Goal: Entertainment & Leisure: Consume media (video, audio)

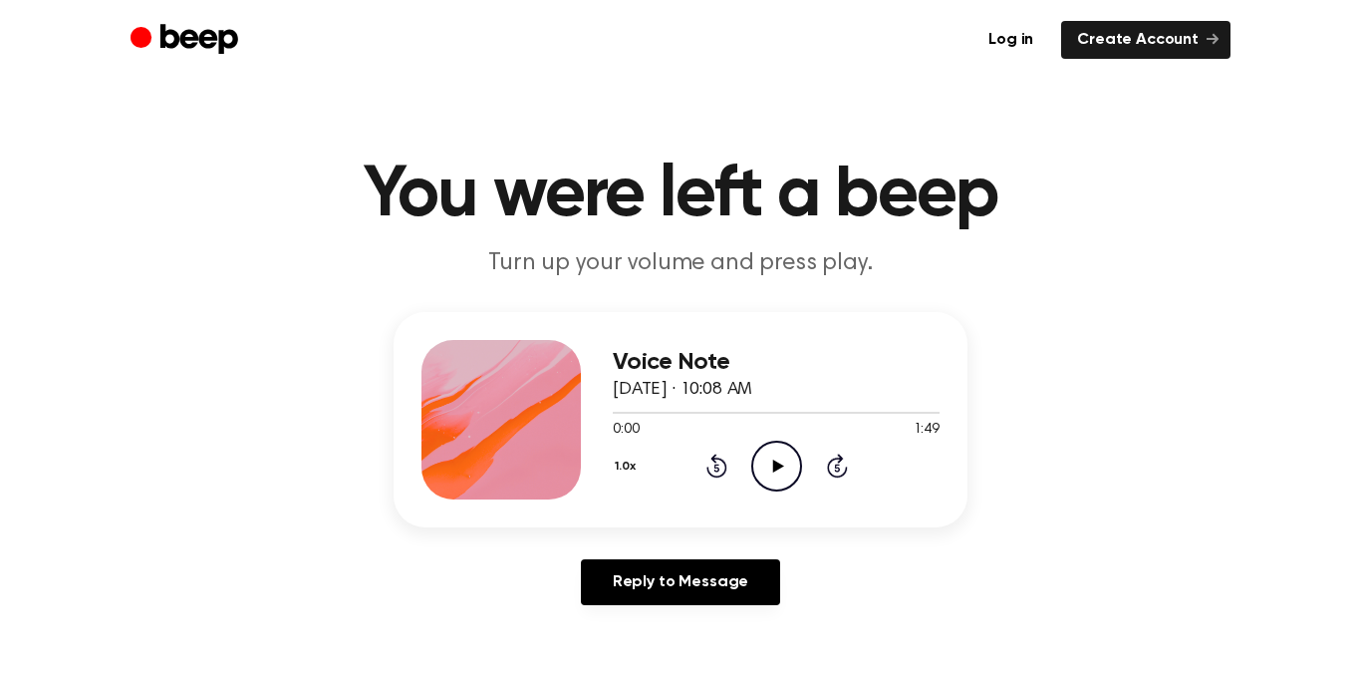
click at [834, 467] on icon at bounding box center [836, 468] width 5 height 8
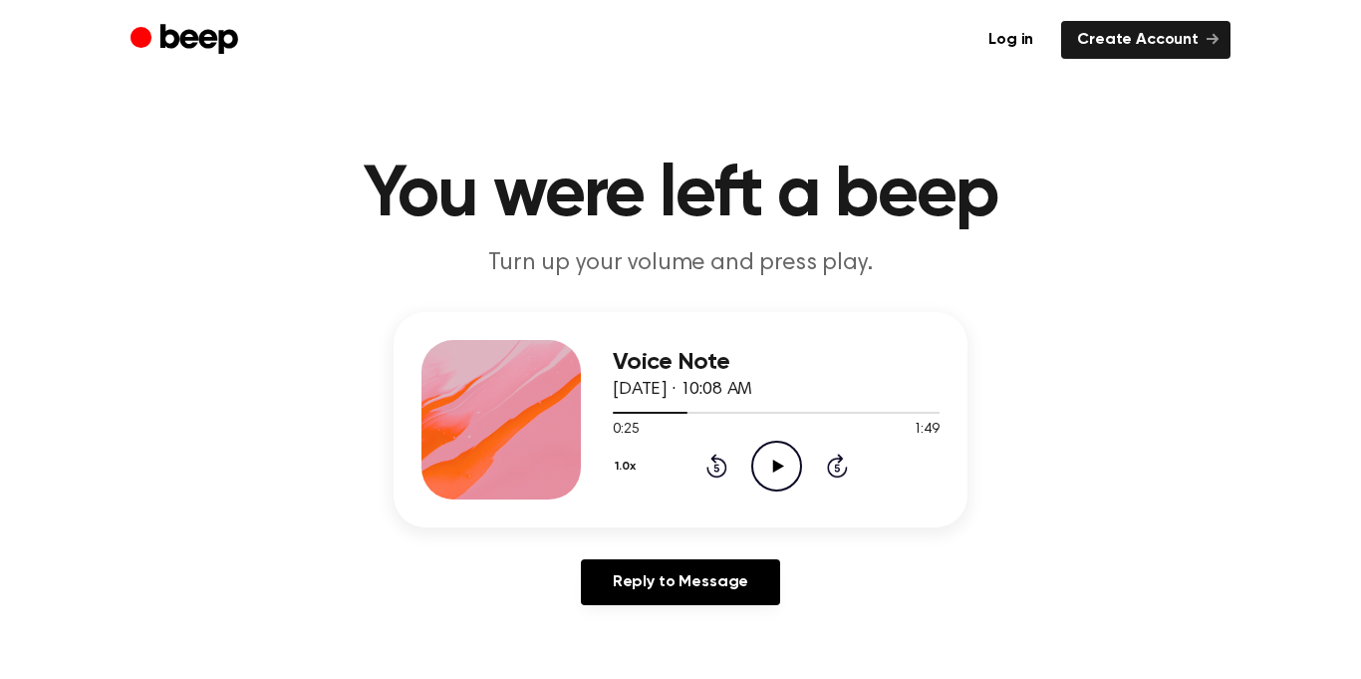
click at [834, 467] on icon at bounding box center [836, 468] width 5 height 8
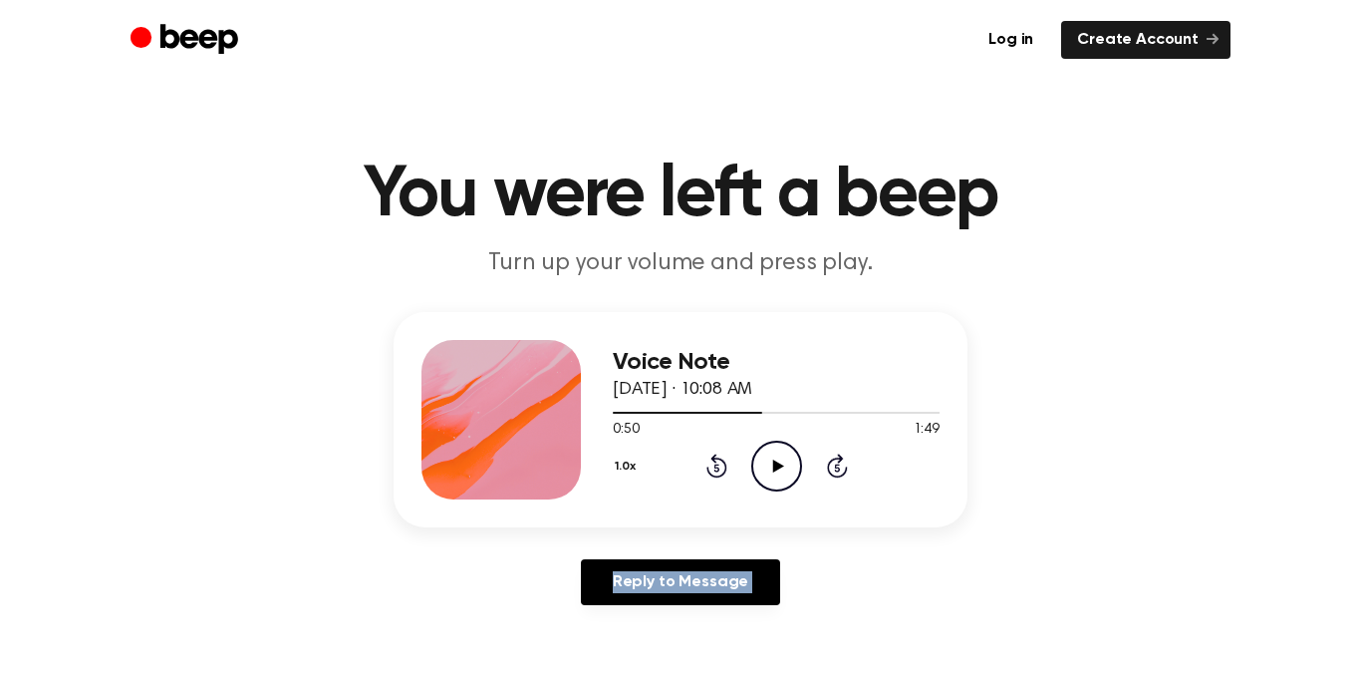
click at [834, 467] on icon at bounding box center [836, 468] width 5 height 8
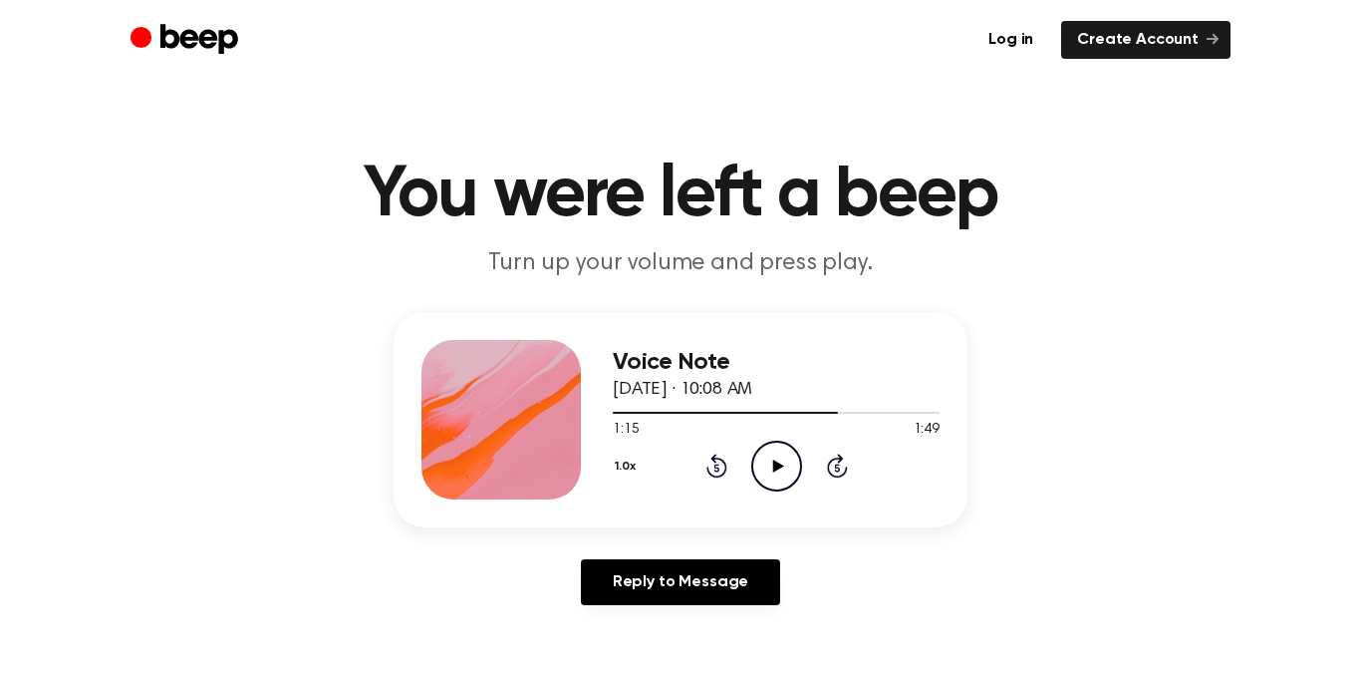
click at [706, 460] on icon "Rewind 5 seconds" at bounding box center [716, 465] width 22 height 26
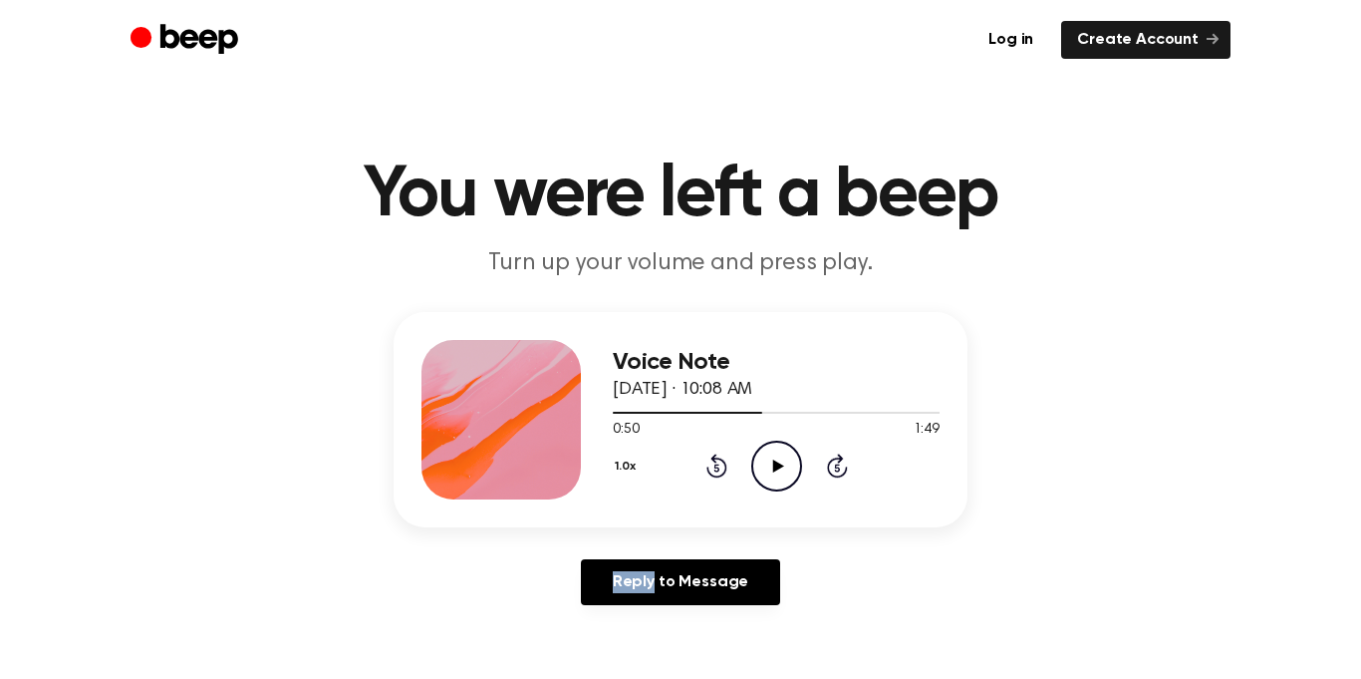
click at [706, 460] on icon "Rewind 5 seconds" at bounding box center [716, 465] width 22 height 26
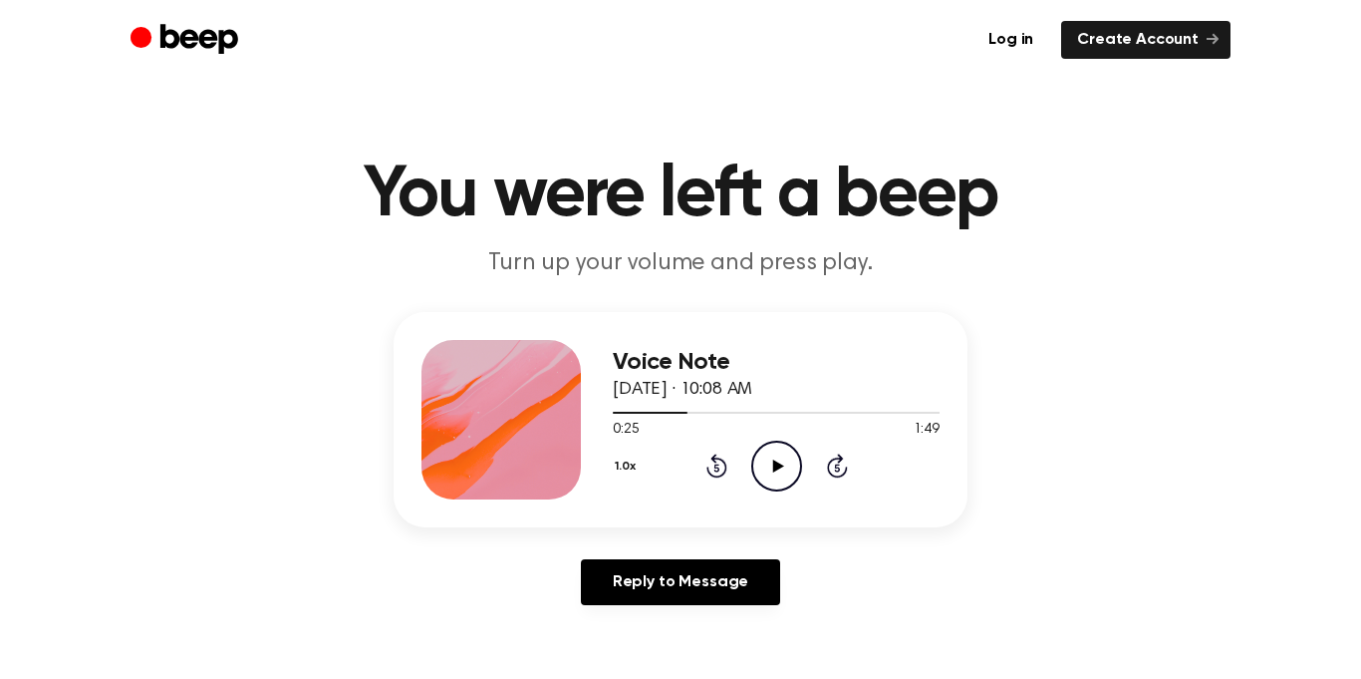
click at [706, 460] on icon "Rewind 5 seconds" at bounding box center [716, 465] width 22 height 26
click at [751, 452] on icon "Play Audio" at bounding box center [776, 465] width 51 height 51
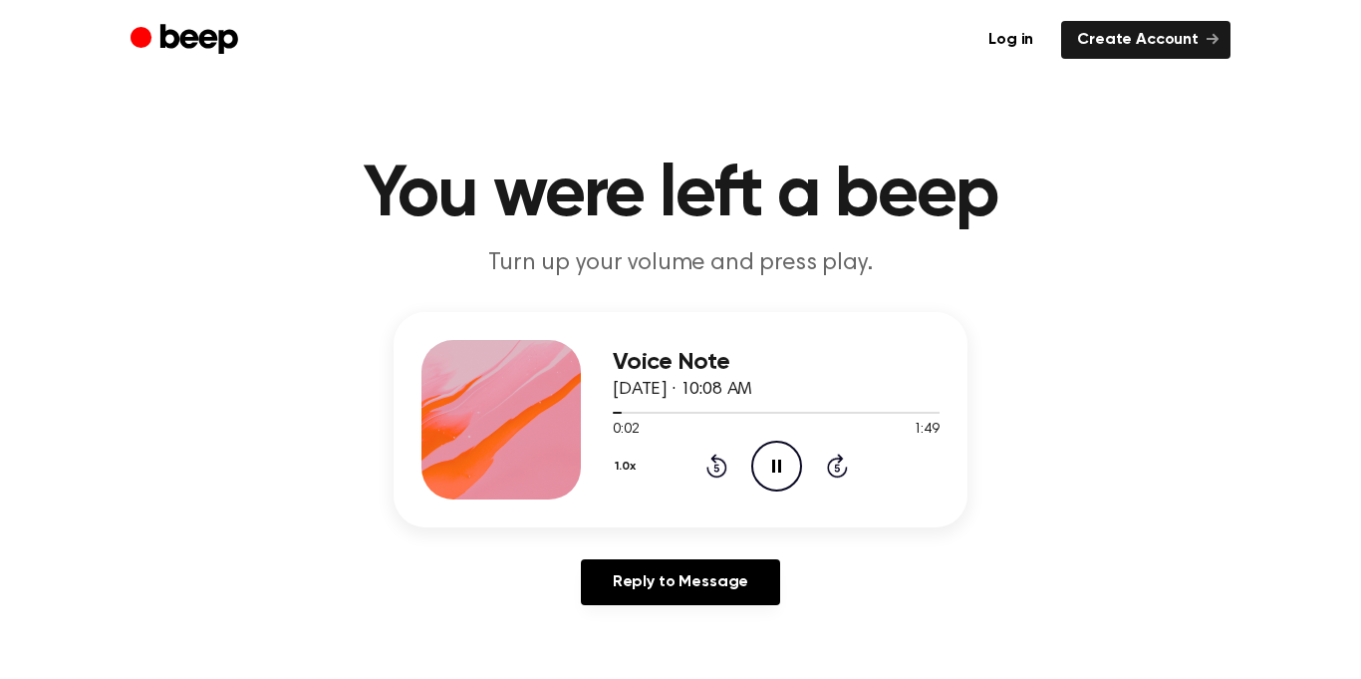
click at [710, 468] on icon "Rewind 5 seconds" at bounding box center [716, 465] width 22 height 26
click at [752, 462] on circle at bounding box center [776, 465] width 49 height 49
click at [773, 455] on icon "Play Audio" at bounding box center [776, 465] width 51 height 51
